Goal: Task Accomplishment & Management: Use online tool/utility

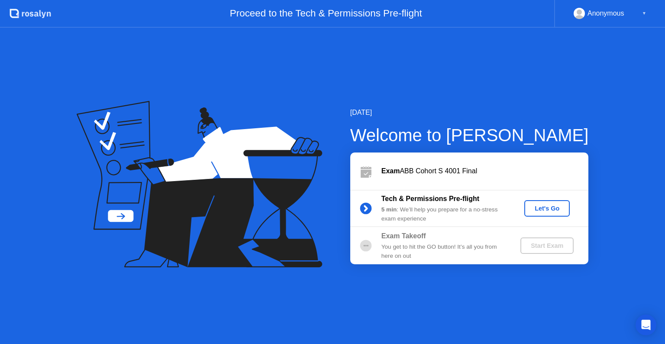
click at [540, 208] on div "Let's Go" at bounding box center [547, 208] width 39 height 7
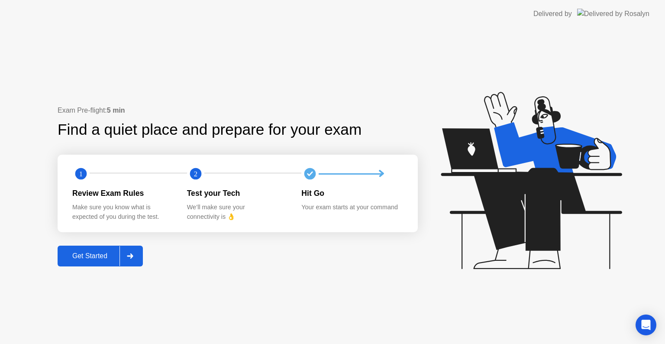
click at [110, 252] on div "Get Started" at bounding box center [89, 256] width 59 height 8
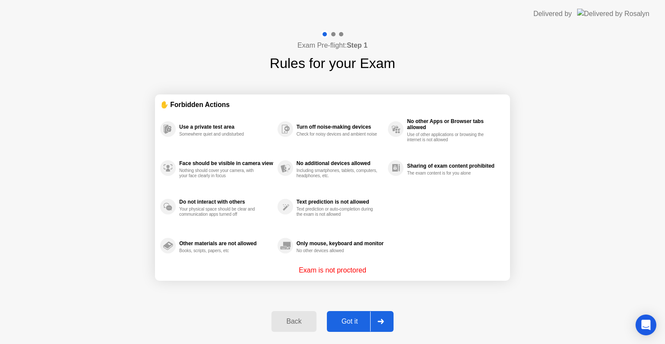
click at [334, 323] on div "Got it" at bounding box center [350, 321] width 41 height 8
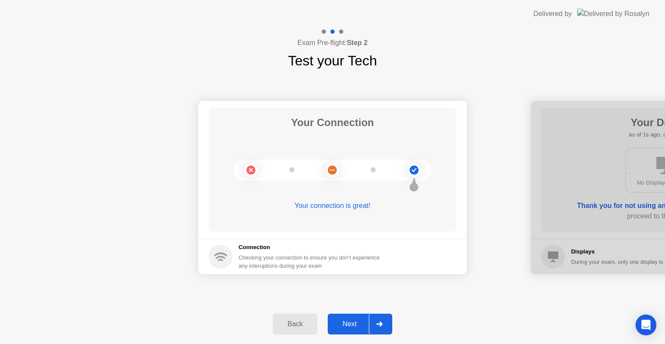
click at [351, 321] on div "Next" at bounding box center [349, 324] width 39 height 8
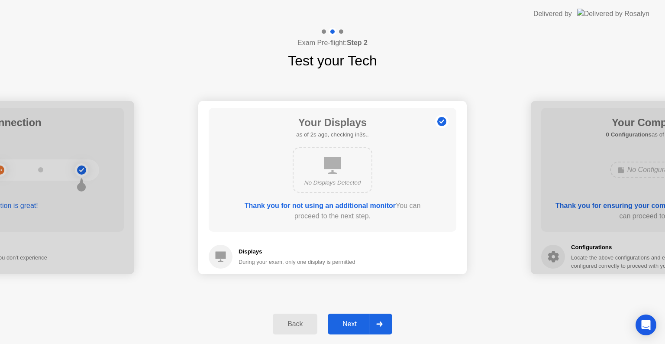
click at [353, 325] on div "Next" at bounding box center [349, 324] width 39 height 8
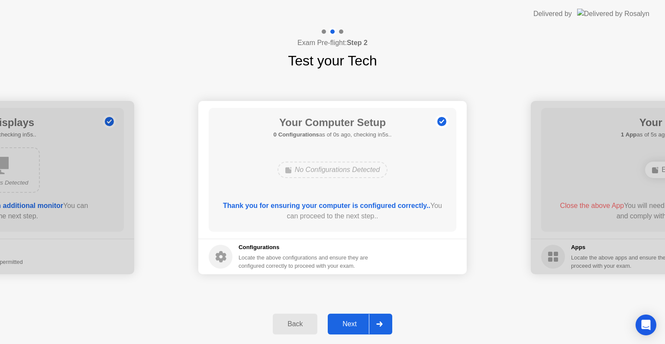
click at [353, 325] on div "Next" at bounding box center [349, 324] width 39 height 8
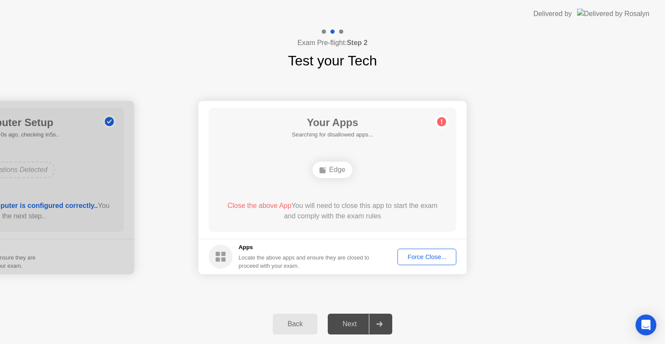
click at [420, 256] on div "Force Close..." at bounding box center [427, 256] width 53 height 7
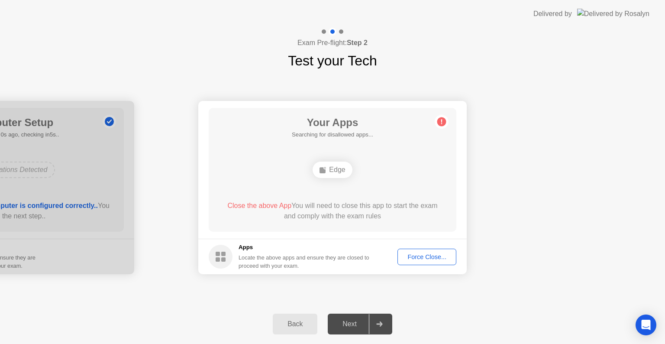
click at [417, 260] on div "Force Close..." at bounding box center [427, 256] width 53 height 7
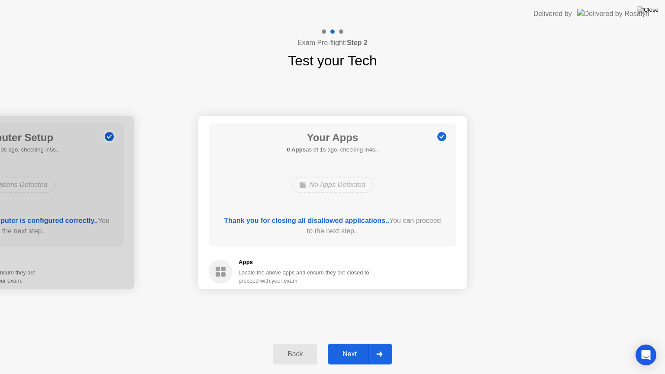
click at [339, 343] on button "Next" at bounding box center [360, 354] width 65 height 21
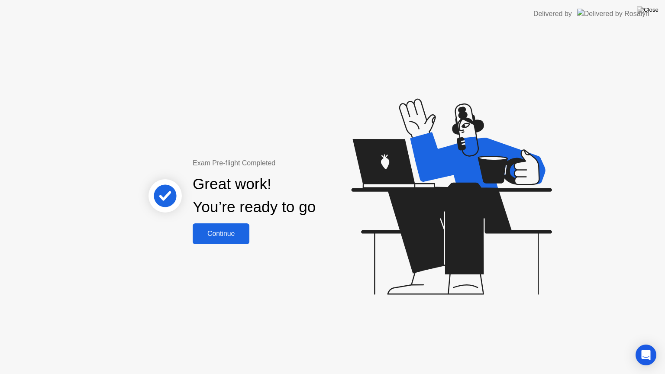
click at [223, 233] on div "Continue" at bounding box center [221, 234] width 52 height 8
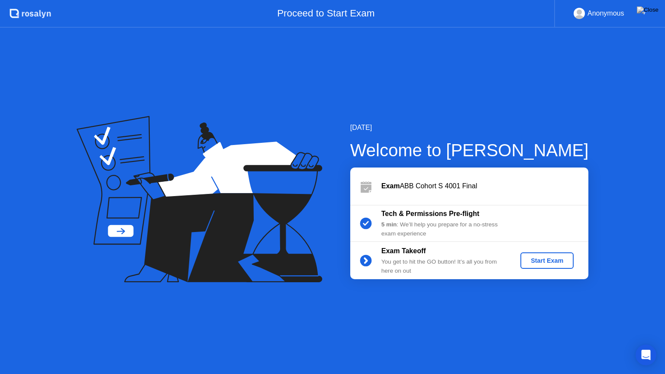
click at [556, 260] on div "Start Exam" at bounding box center [547, 260] width 46 height 7
